Goal: Task Accomplishment & Management: Complete application form

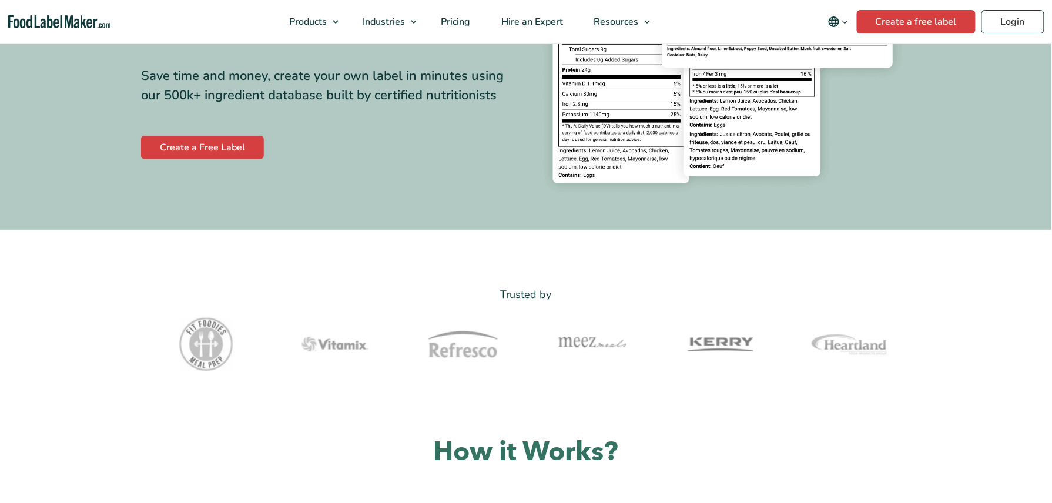
scroll to position [254, 0]
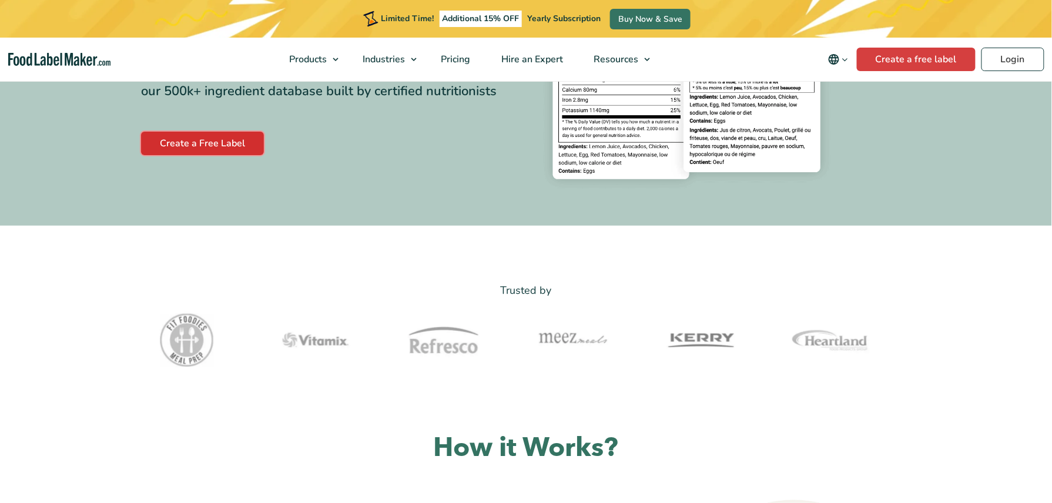
click at [195, 142] on link "Create a Free Label" at bounding box center [202, 143] width 123 height 23
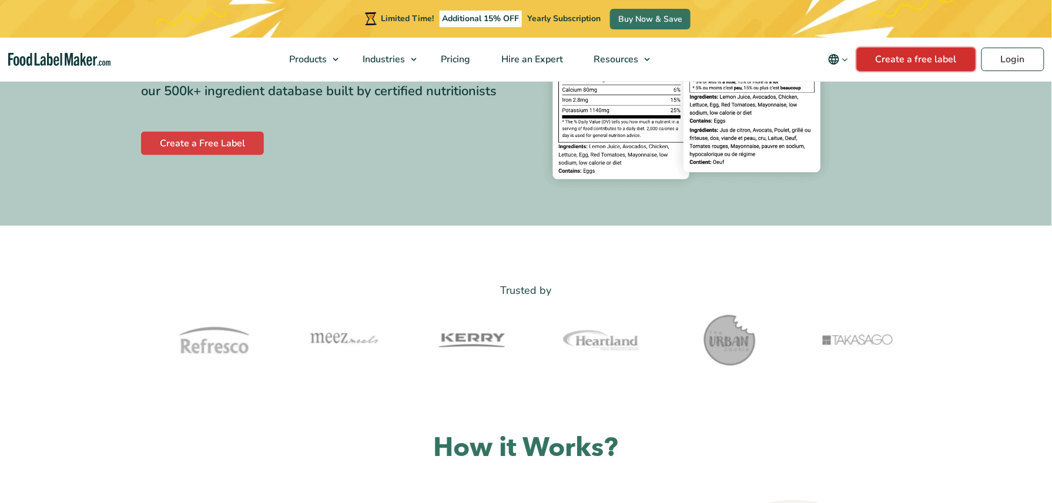
click at [916, 66] on link "Create a free label" at bounding box center [916, 59] width 119 height 23
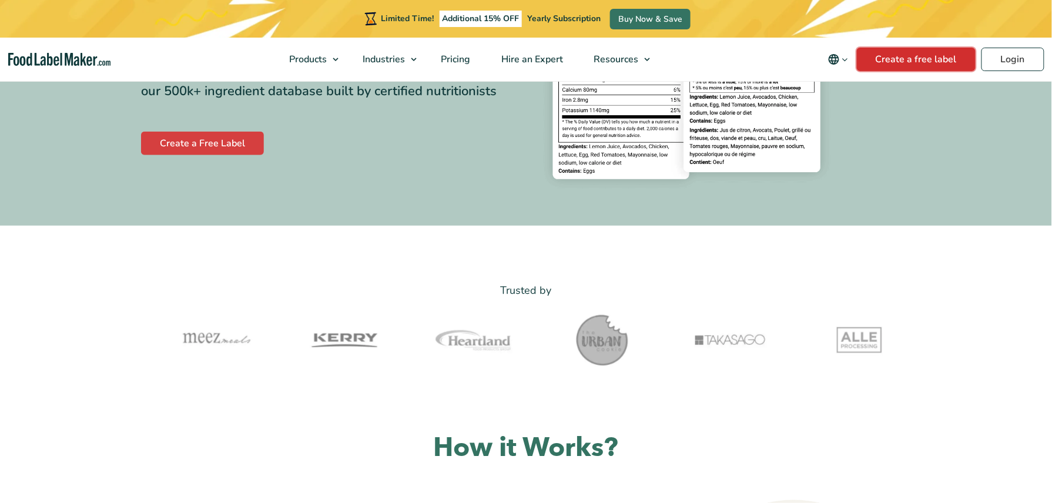
click at [916, 66] on link "Create a free label" at bounding box center [916, 59] width 119 height 23
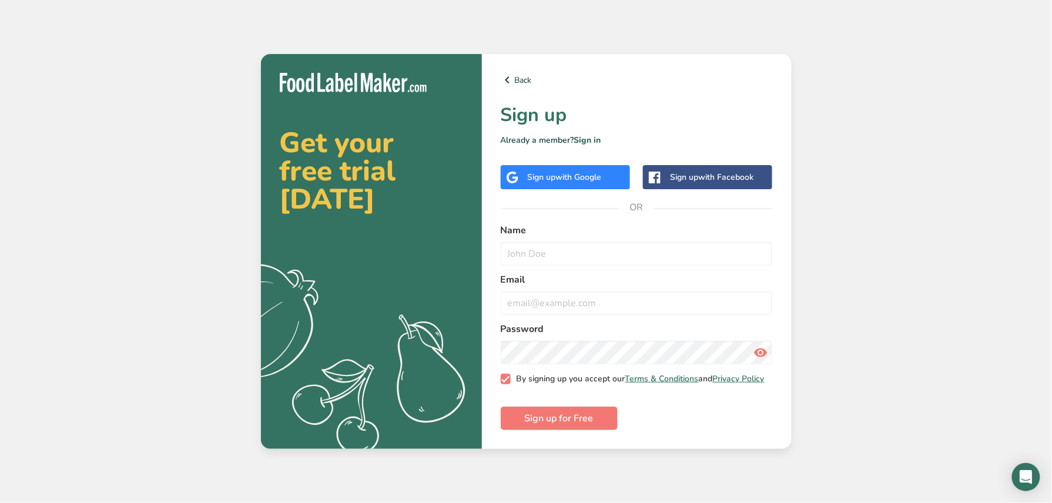
click at [509, 379] on span at bounding box center [506, 379] width 11 height 11
click at [508, 379] on input "By signing up you accept our Terms & Conditions and Privacy Policy" at bounding box center [505, 379] width 8 height 8
checkbox input "false"
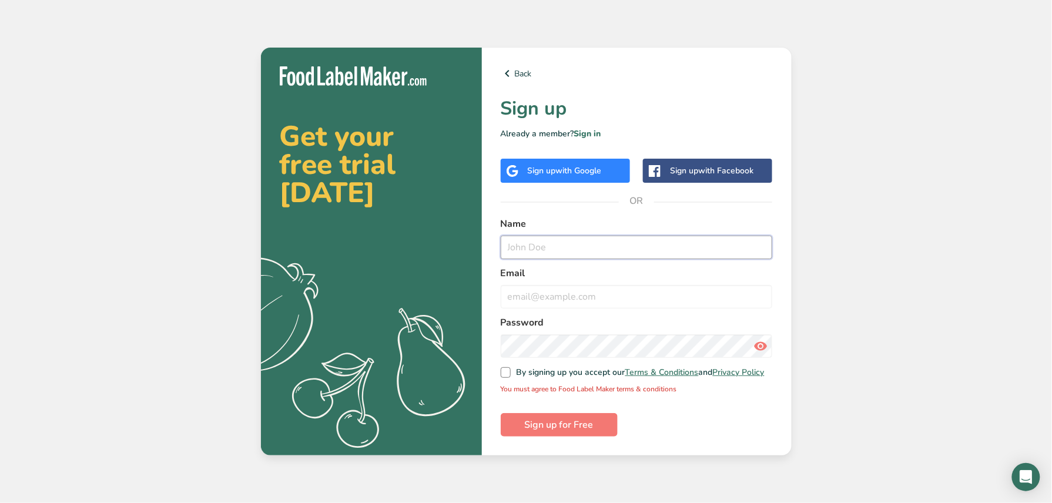
click at [545, 247] on input "text" at bounding box center [637, 247] width 272 height 23
type input "[PERSON_NAME]"
click at [542, 298] on input "email" at bounding box center [637, 296] width 272 height 23
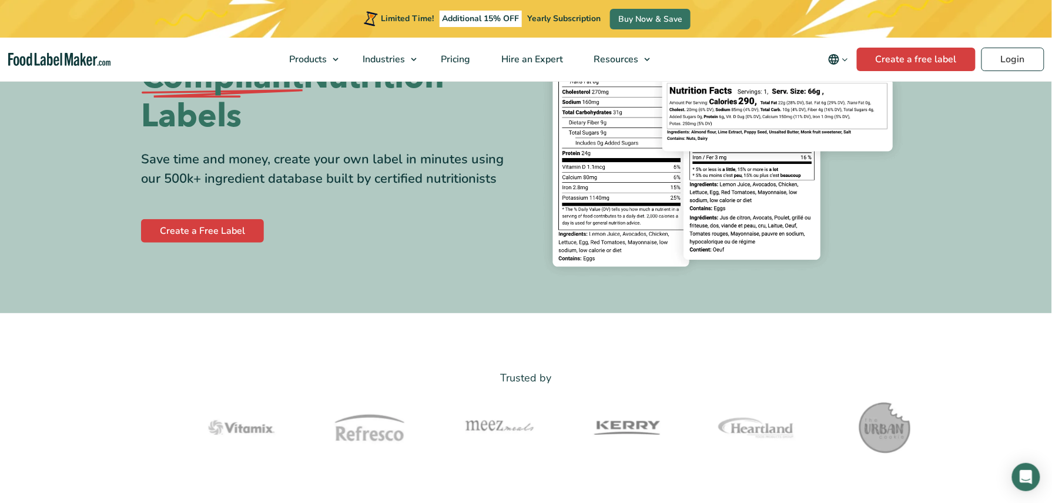
scroll to position [167, 0]
